Goal: Find specific page/section: Find specific page/section

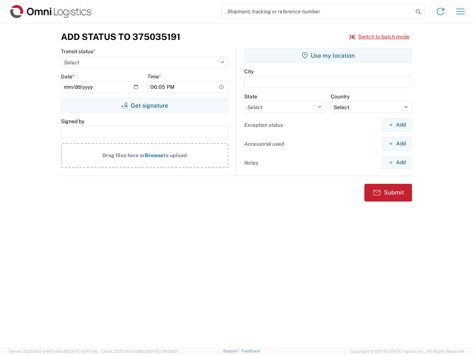
click at [318, 11] on input "search" at bounding box center [317, 11] width 191 height 14
click at [418, 12] on icon at bounding box center [418, 12] width 10 height 10
click at [441, 11] on icon at bounding box center [441, 12] width 12 height 12
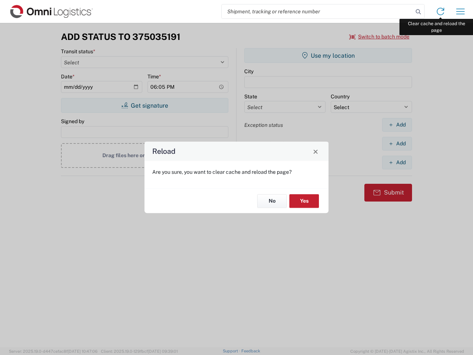
click at [461, 11] on div "Reload Are you sure, you want to clear cache and reload the page? No Yes" at bounding box center [236, 177] width 473 height 355
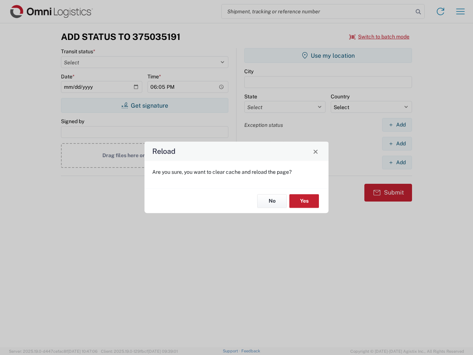
click at [380, 37] on div "Reload Are you sure, you want to clear cache and reload the page? No Yes" at bounding box center [236, 177] width 473 height 355
click at [145, 105] on div "Reload Are you sure, you want to clear cache and reload the page? No Yes" at bounding box center [236, 177] width 473 height 355
click at [328, 55] on div "Reload Are you sure, you want to clear cache and reload the page? No Yes" at bounding box center [236, 177] width 473 height 355
click at [397, 125] on div "Reload Are you sure, you want to clear cache and reload the page? No Yes" at bounding box center [236, 177] width 473 height 355
click at [397, 143] on div "Reload Are you sure, you want to clear cache and reload the page? No Yes" at bounding box center [236, 177] width 473 height 355
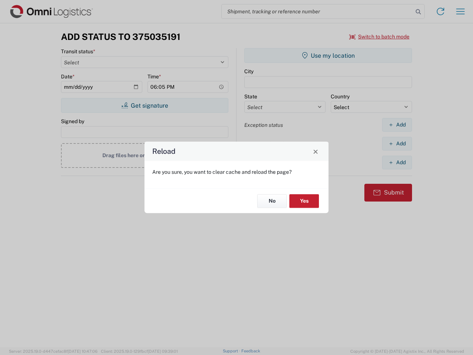
click at [397, 162] on div "Reload Are you sure, you want to clear cache and reload the page? No Yes" at bounding box center [236, 177] width 473 height 355
